Goal: Task Accomplishment & Management: Manage account settings

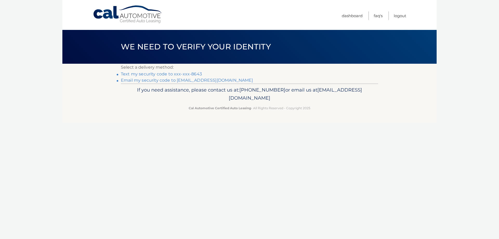
click at [129, 74] on link "Text my security code to xxx-xxx-8643" at bounding box center [161, 73] width 81 height 5
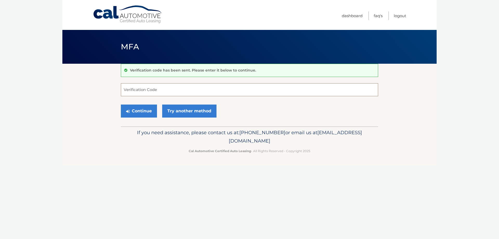
click at [131, 89] on input "Verification Code" at bounding box center [249, 89] width 257 height 13
type input "332159"
click at [131, 111] on button "Continue" at bounding box center [139, 110] width 36 height 13
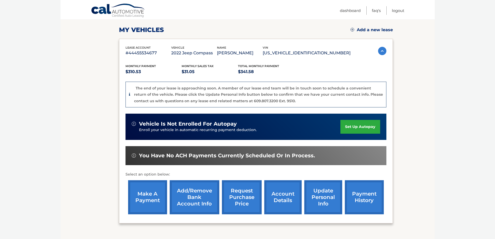
scroll to position [78, 0]
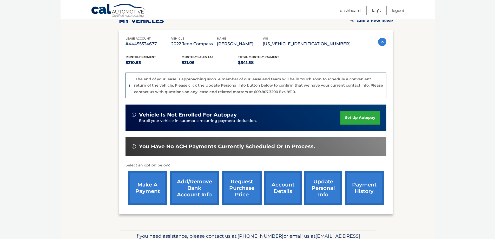
click at [150, 186] on link "make a payment" at bounding box center [147, 188] width 39 height 34
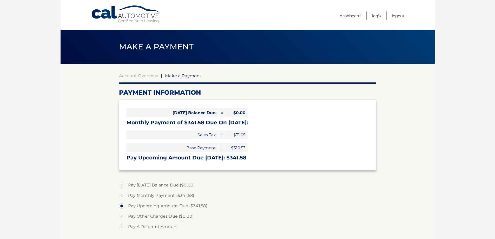
select select "MjRjMTA3MDItNmZkZi00YTk1LTlkMzktMjFkOTg4ODU2Y2Yx"
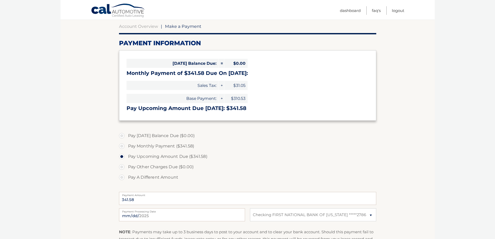
scroll to position [52, 0]
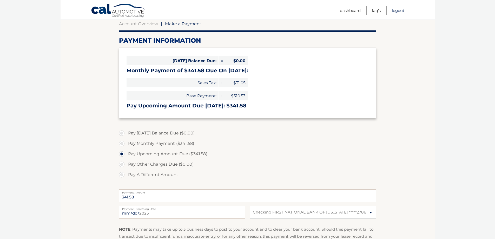
click at [397, 10] on link "Logout" at bounding box center [398, 10] width 12 height 9
